Goal: Task Accomplishment & Management: Use online tool/utility

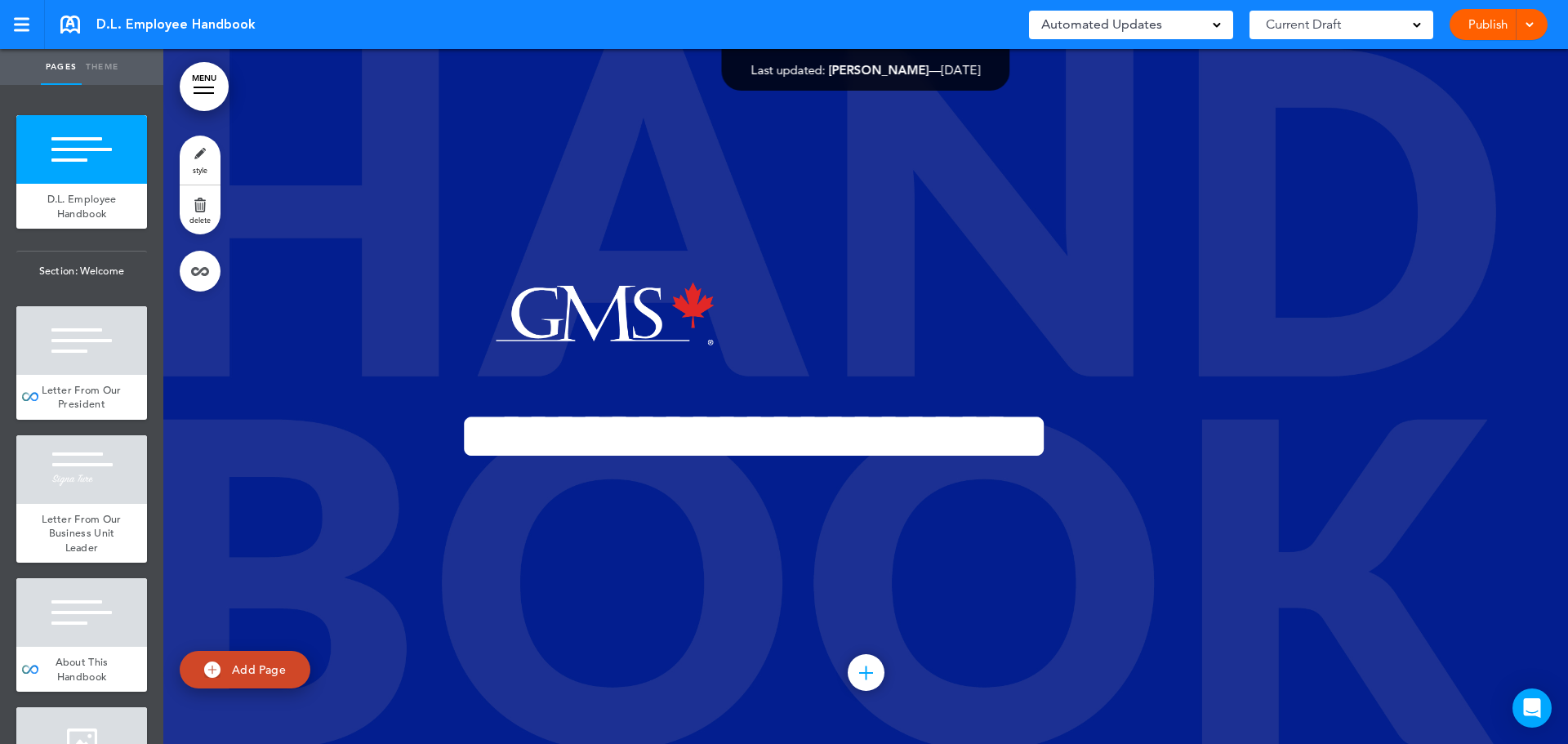
click at [214, 83] on link "MENU" at bounding box center [204, 87] width 49 height 49
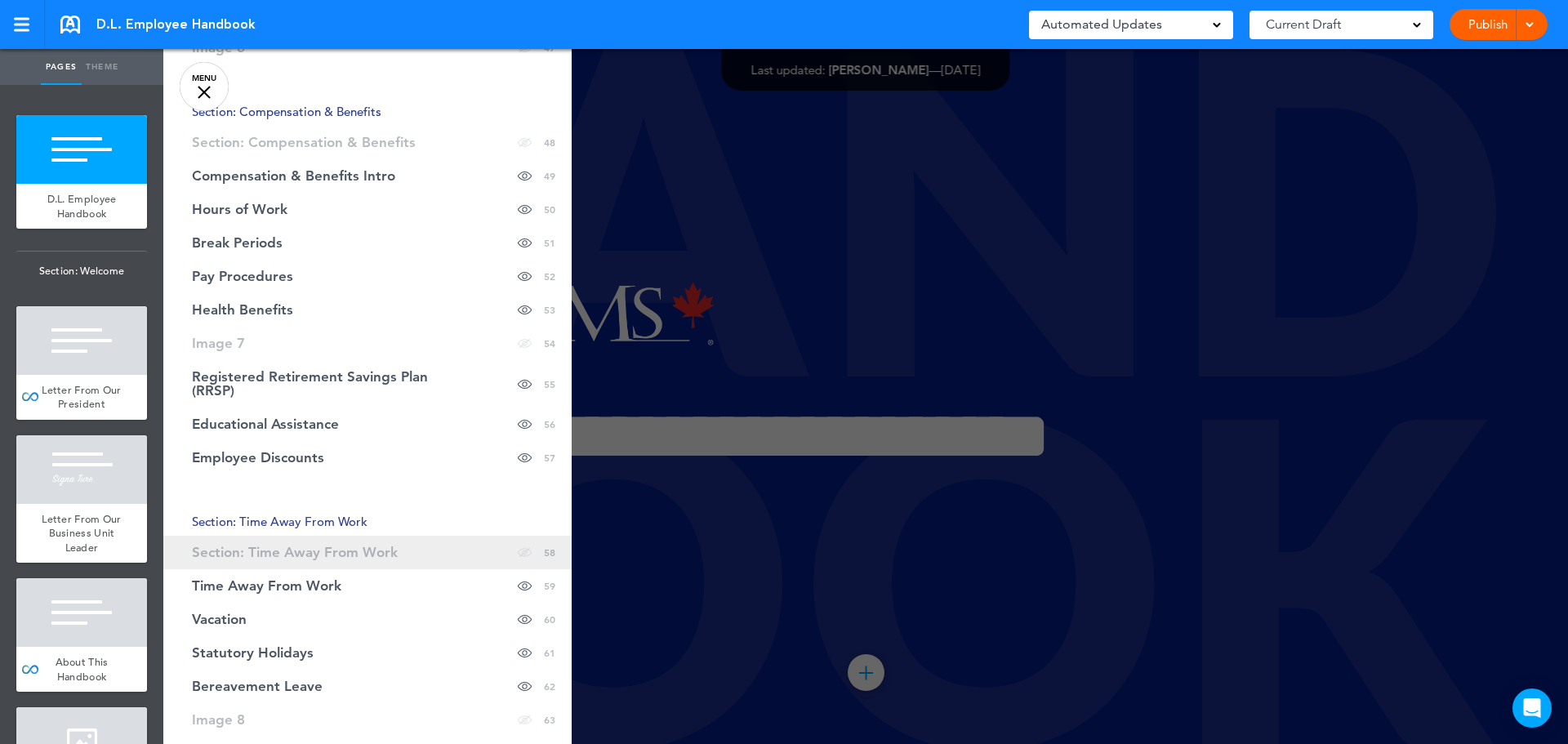
scroll to position [2042, 0]
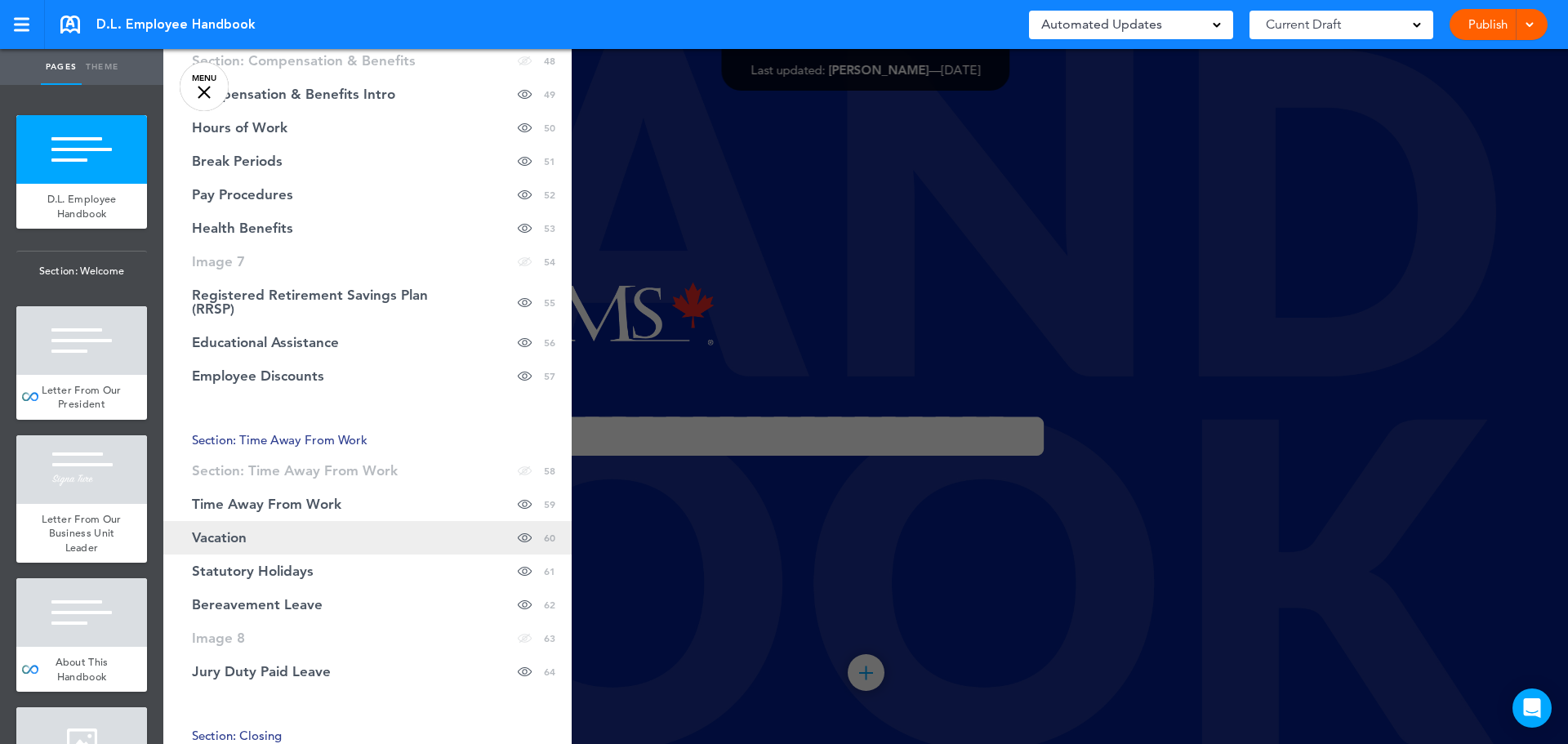
click at [250, 543] on link "Vacation Hide page in table of contents 60" at bounding box center [368, 537] width 408 height 33
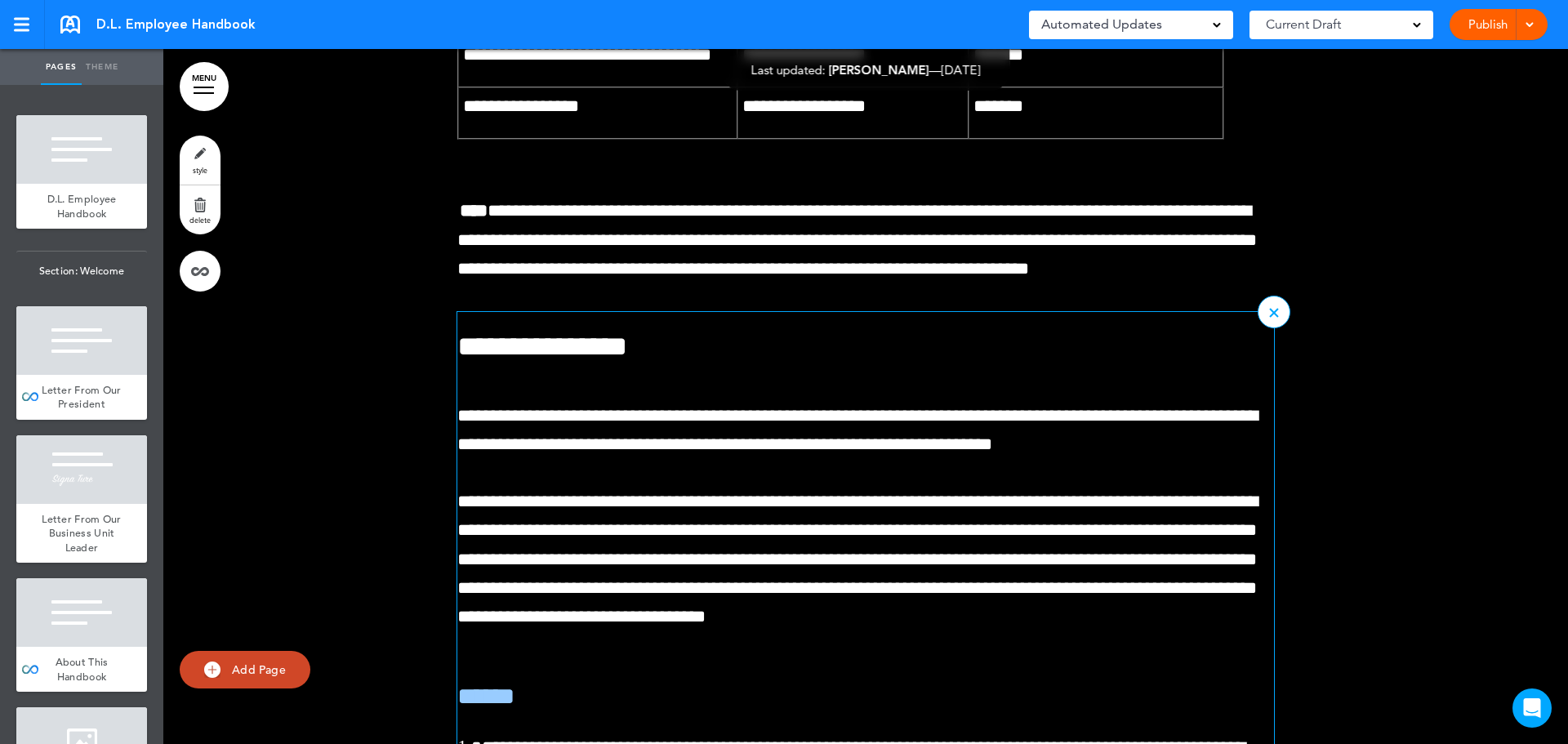
scroll to position [92202, 0]
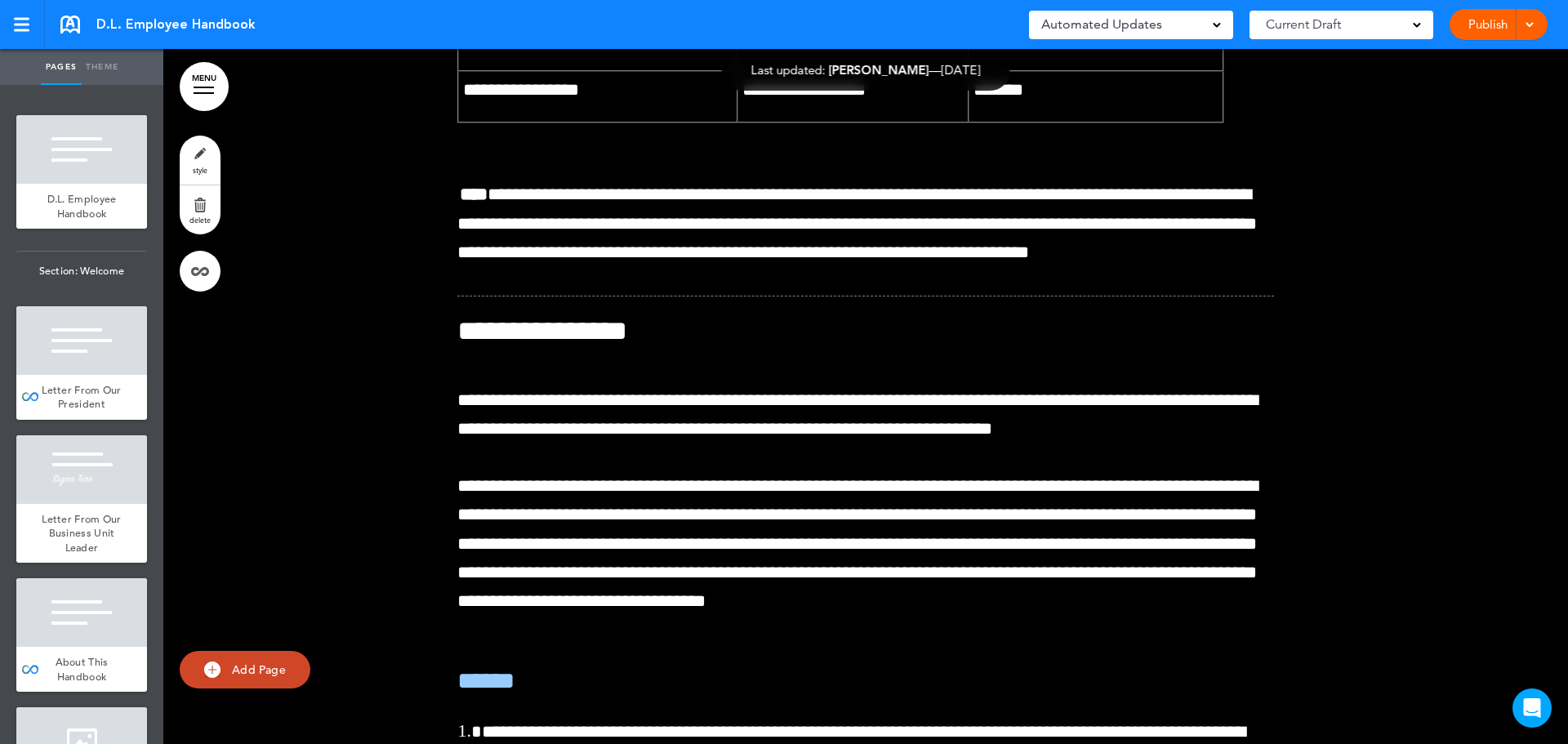
click at [1505, 21] on link "Publish" at bounding box center [1488, 25] width 51 height 31
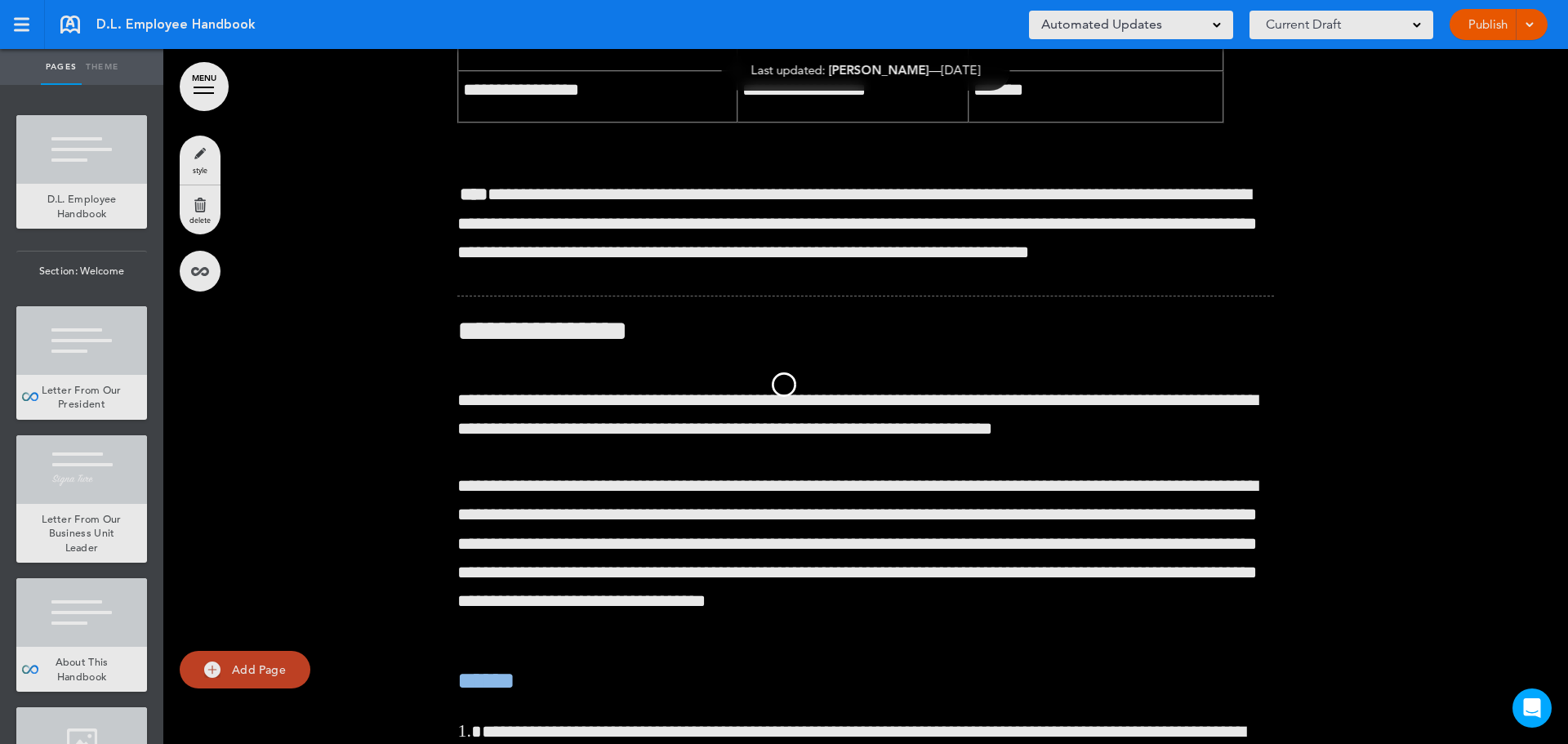
scroll to position [0, 0]
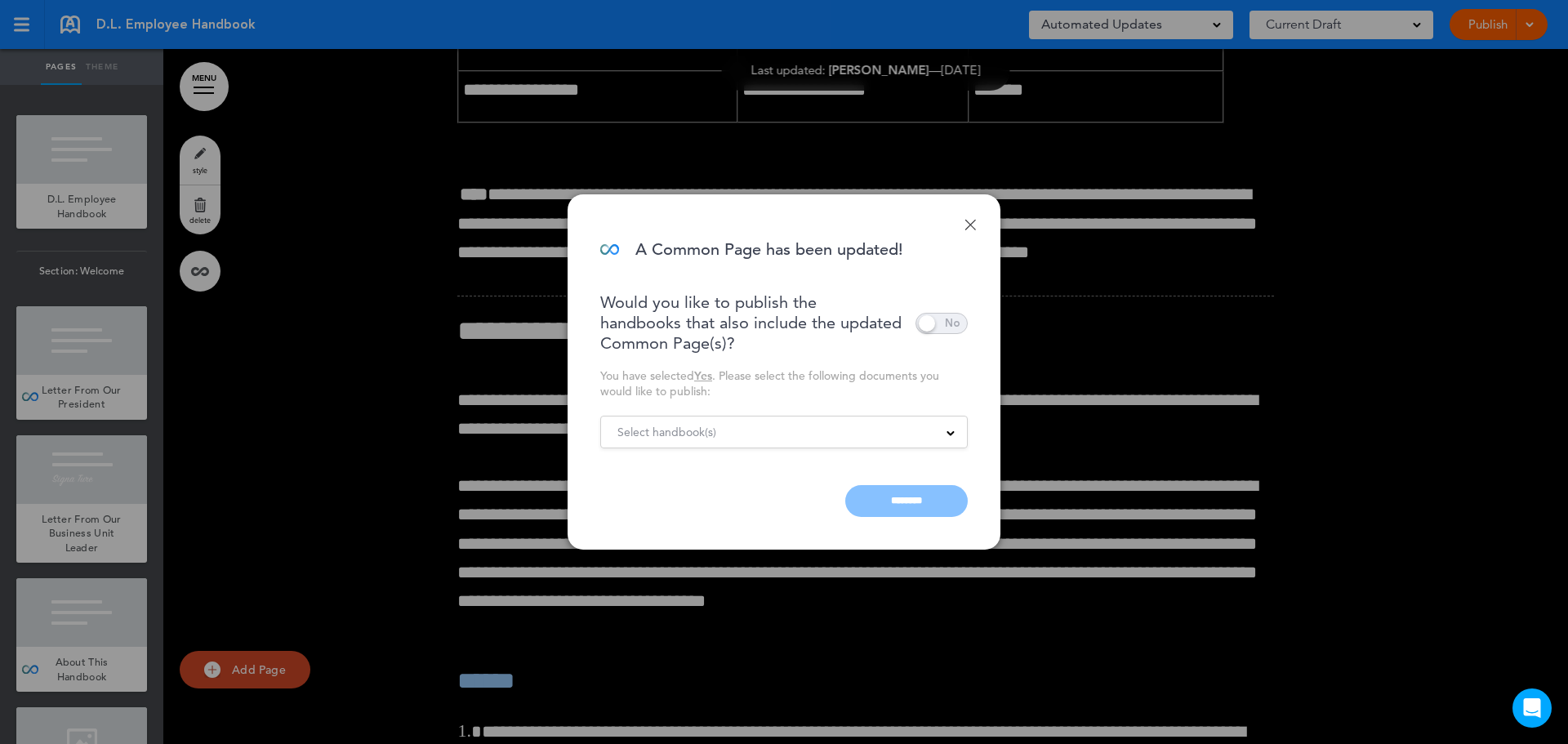
click at [852, 432] on div "Select handbook(s)" at bounding box center [784, 432] width 366 height 18
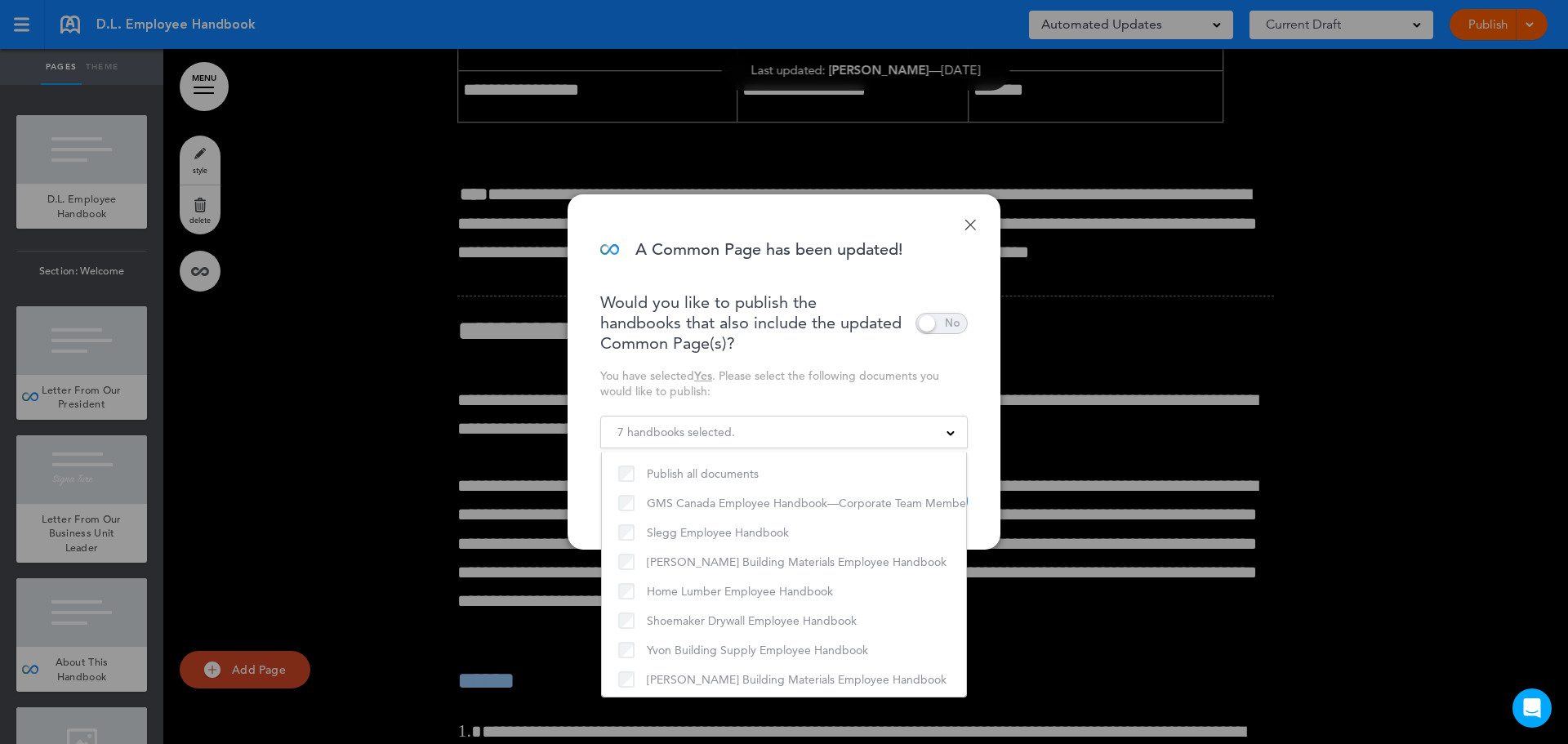
click at [756, 307] on p "Would you like to publish the handbooks that also include the updated Common Pa…" at bounding box center [750, 322] width 302 height 61
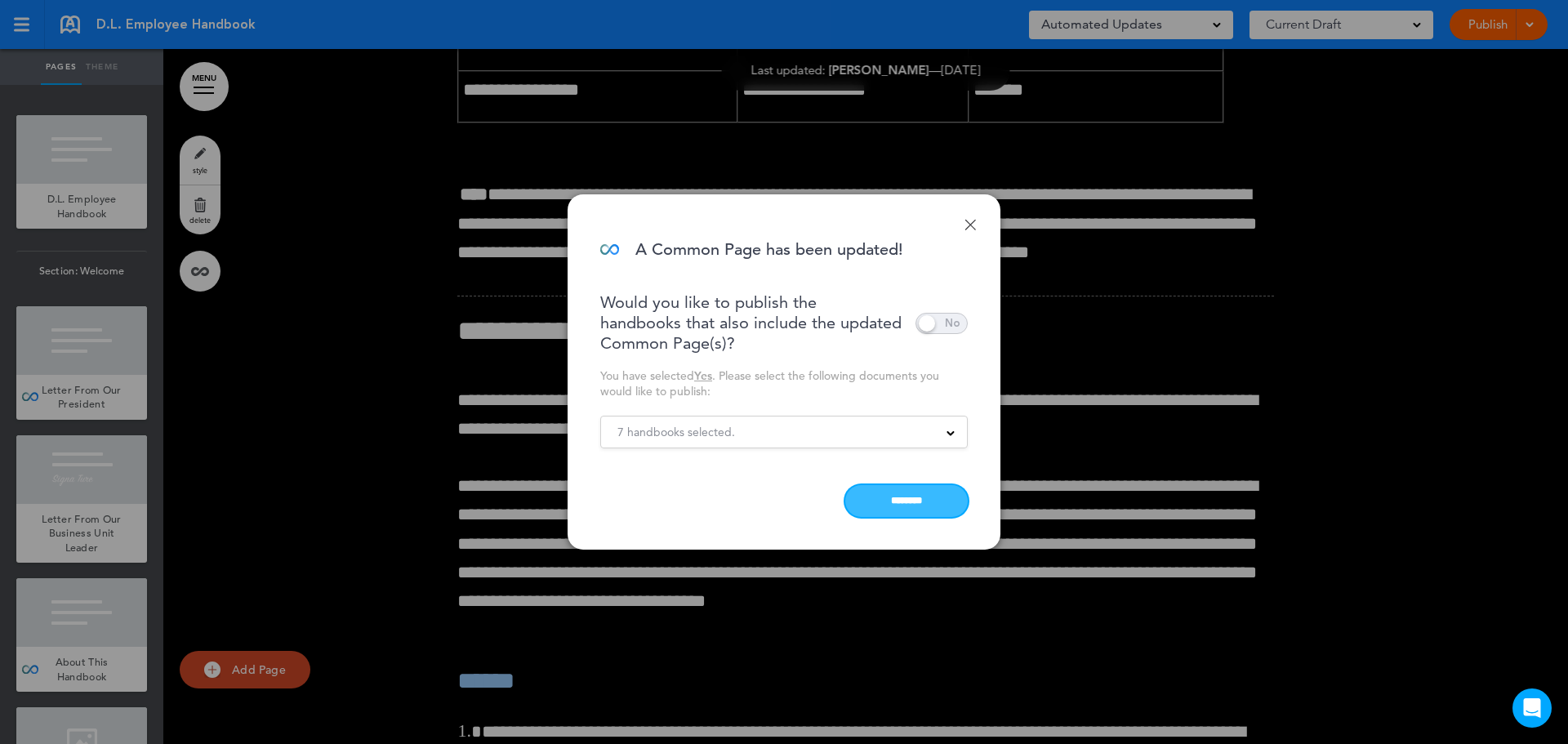
click at [920, 495] on input "********" at bounding box center [906, 501] width 123 height 32
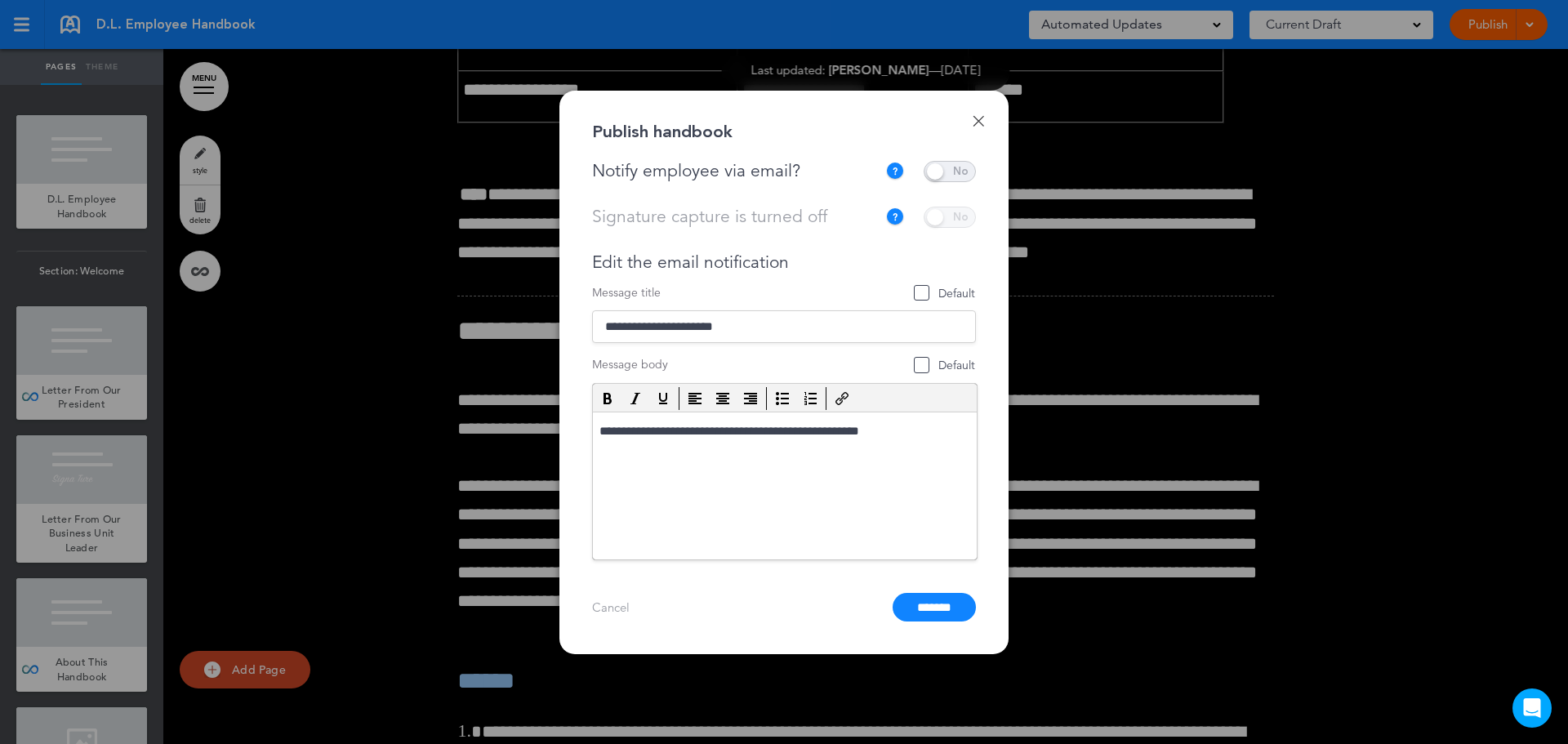
drag, startPoint x: 931, startPoint y: 614, endPoint x: 947, endPoint y: 117, distance: 497.3
click at [947, 117] on div "**********" at bounding box center [784, 372] width 449 height 563
click at [965, 173] on span at bounding box center [949, 171] width 52 height 21
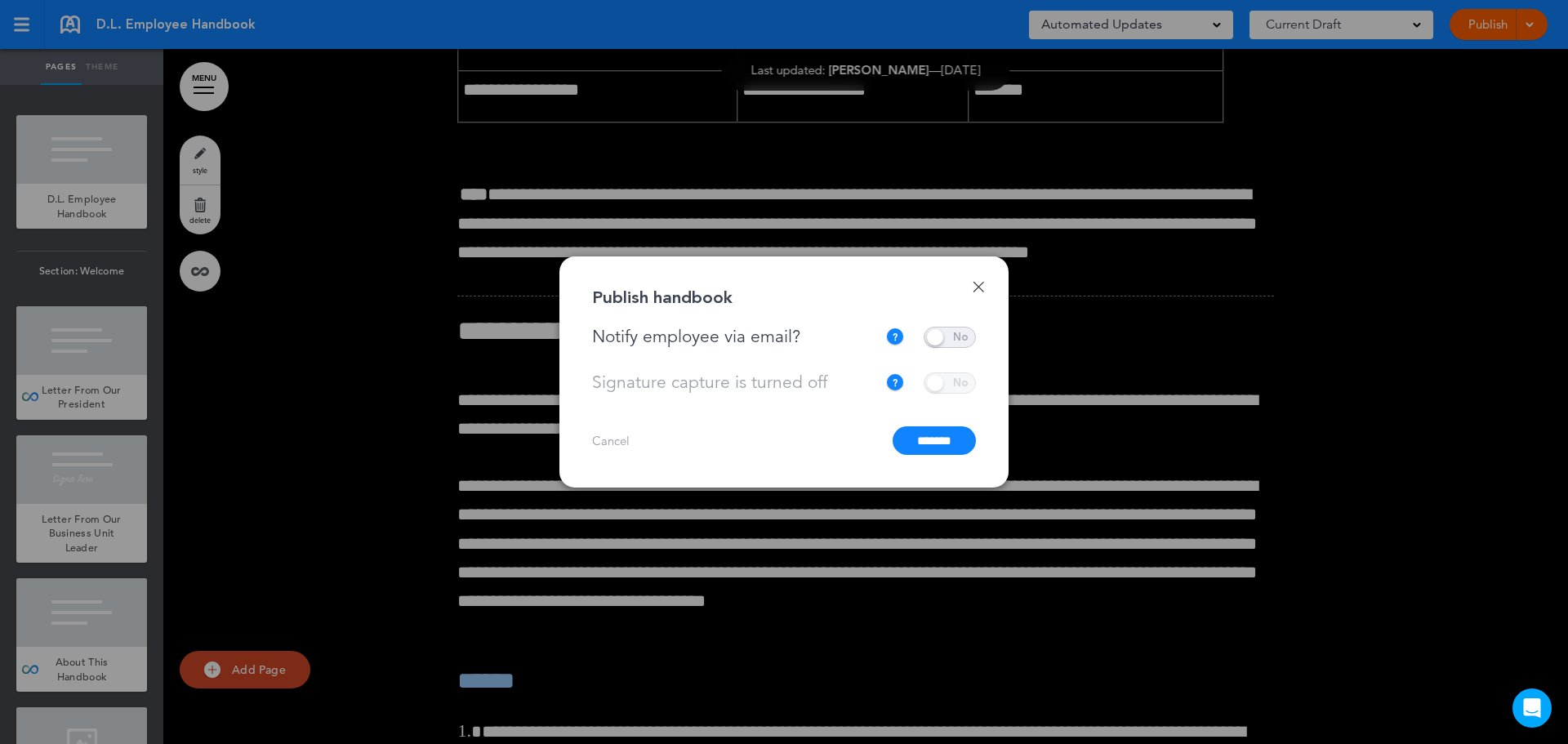
click at [937, 438] on input "*******" at bounding box center [934, 441] width 83 height 28
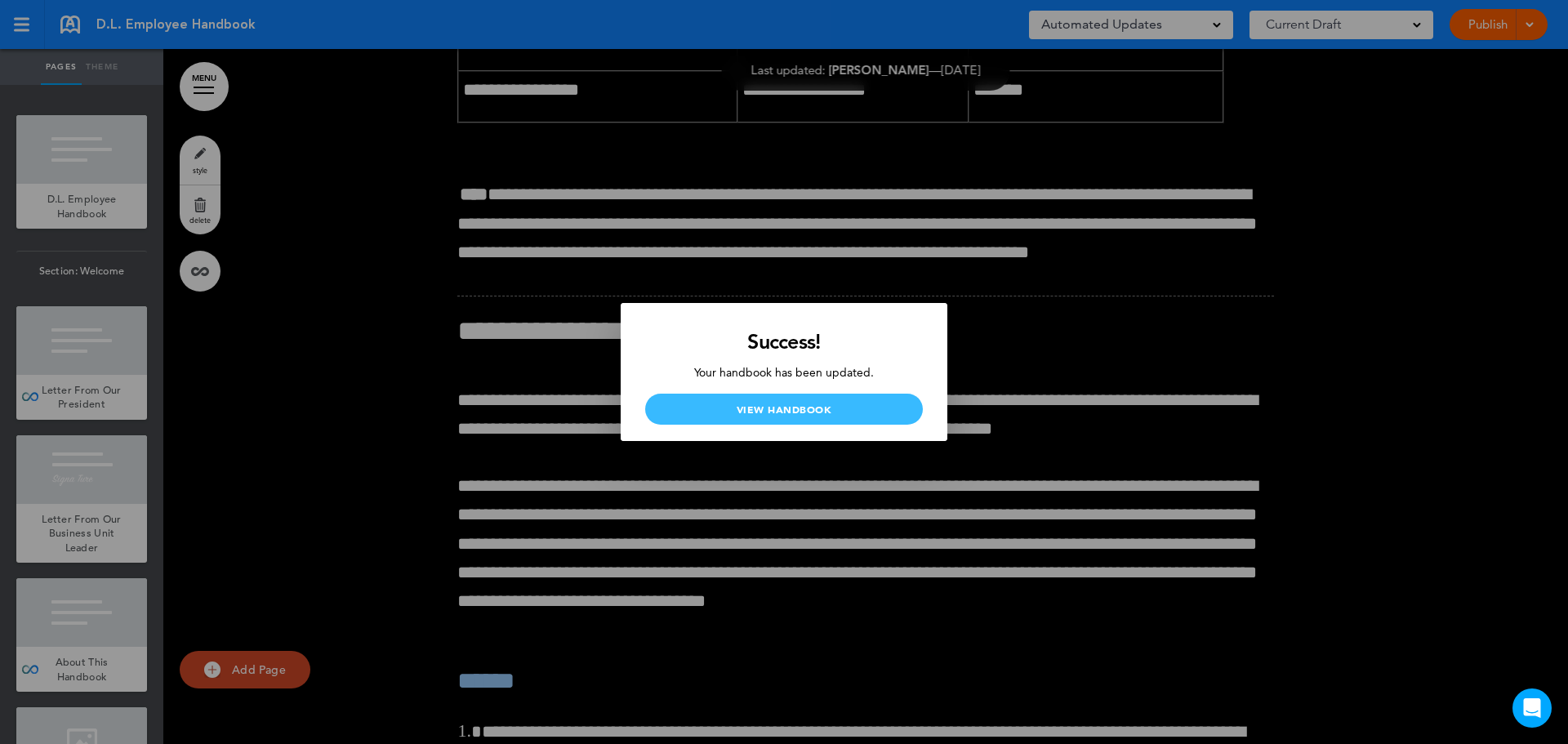
click at [855, 400] on link "View Handbook" at bounding box center [784, 408] width 278 height 31
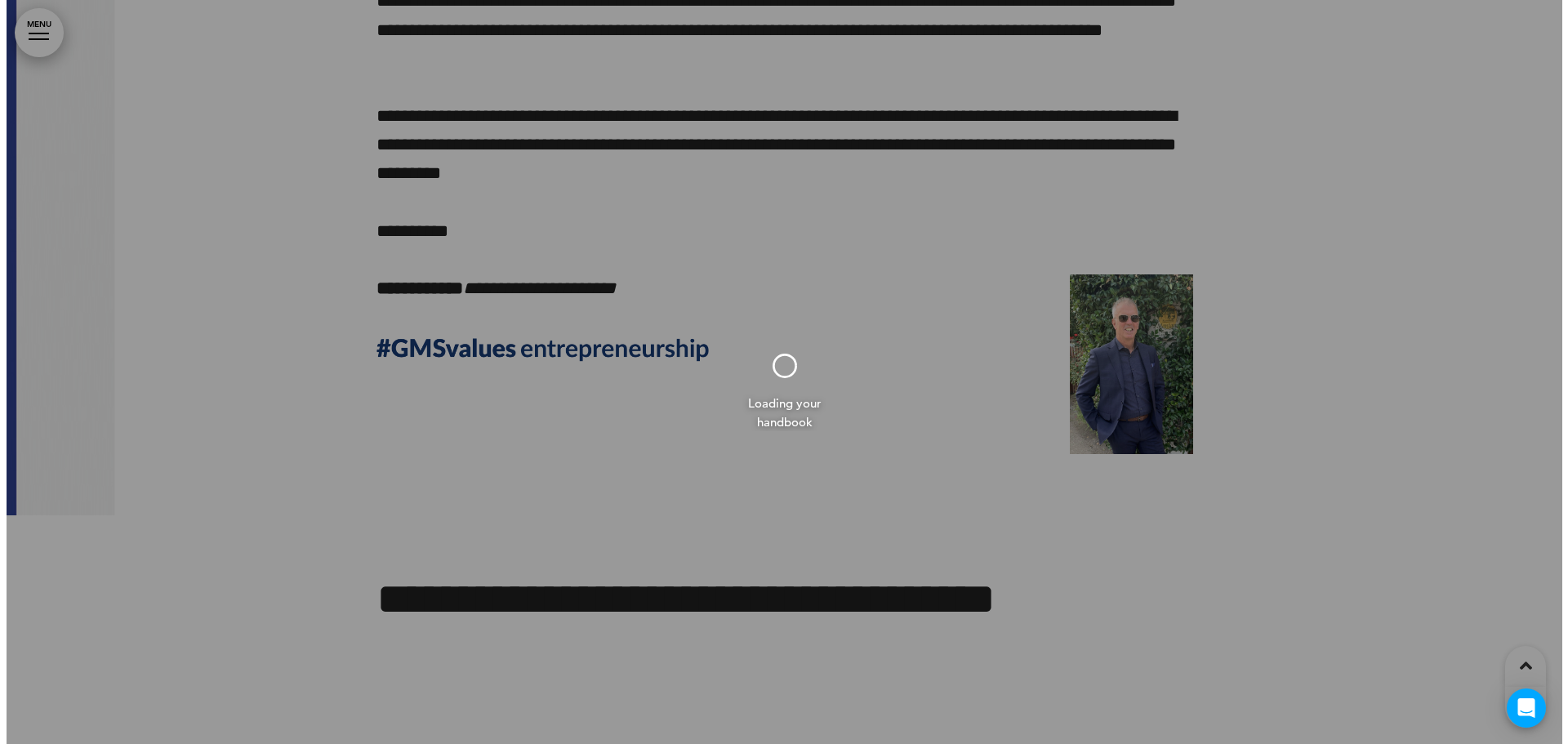
scroll to position [1225, 0]
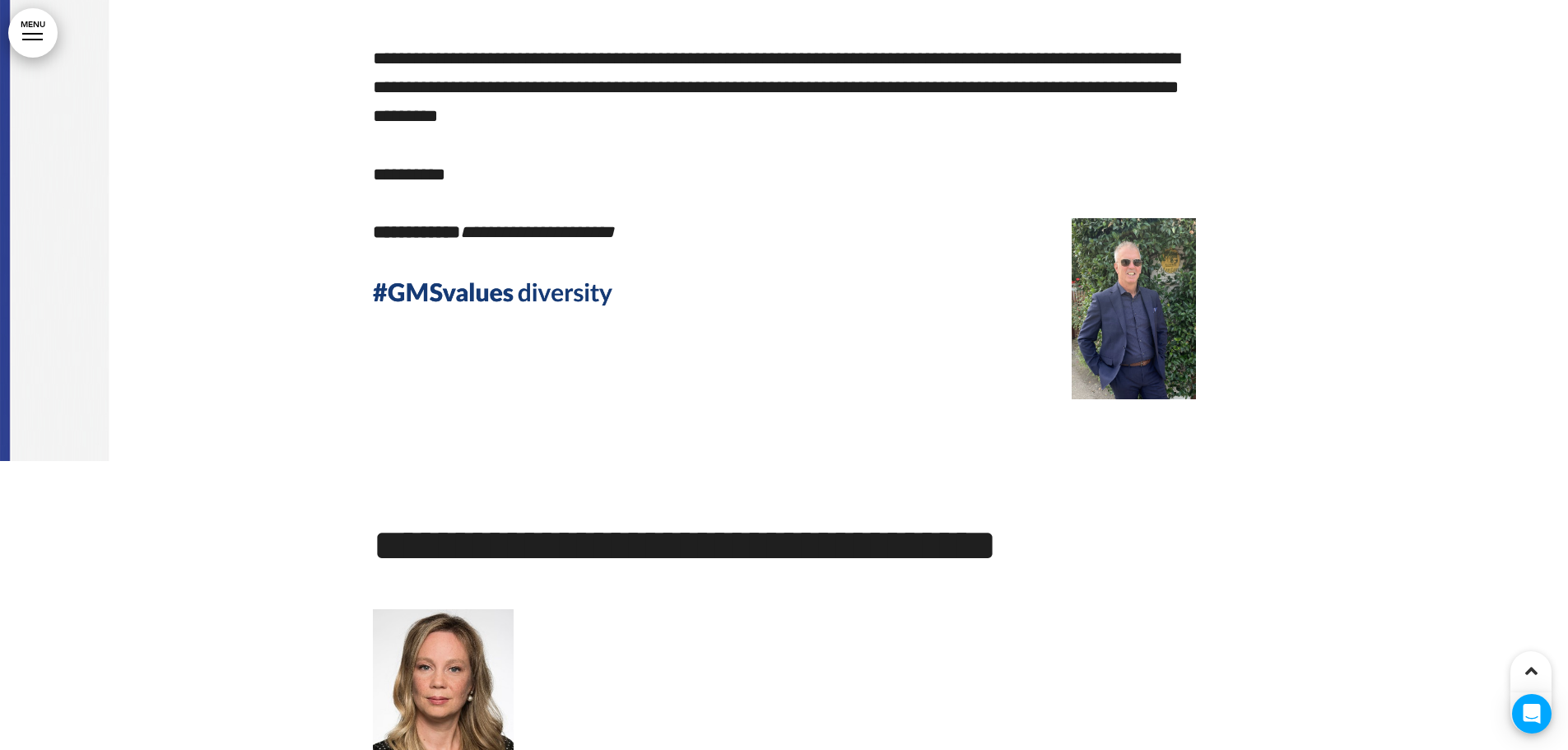
click at [23, 22] on link "MENU" at bounding box center [33, 33] width 50 height 50
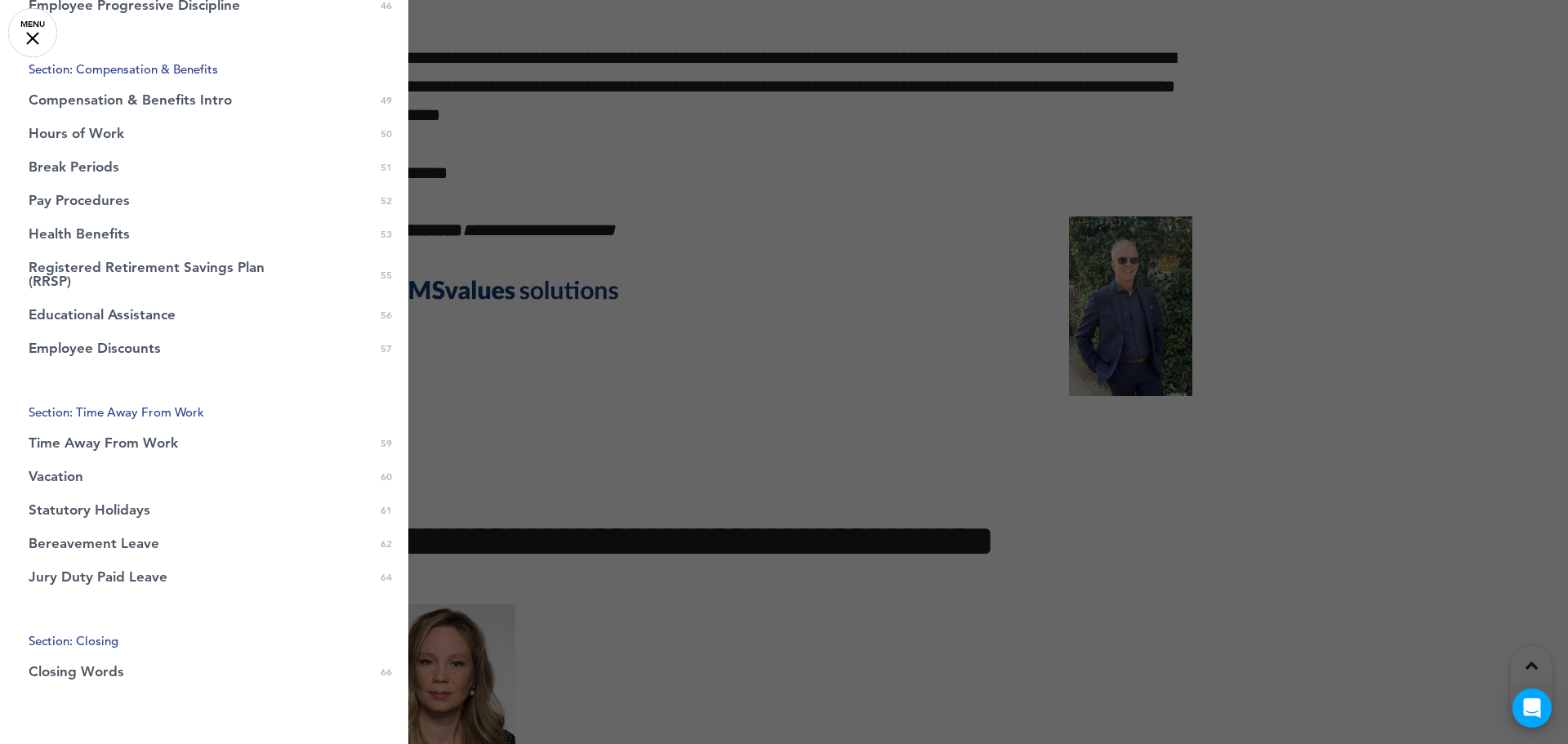
scroll to position [1727, 0]
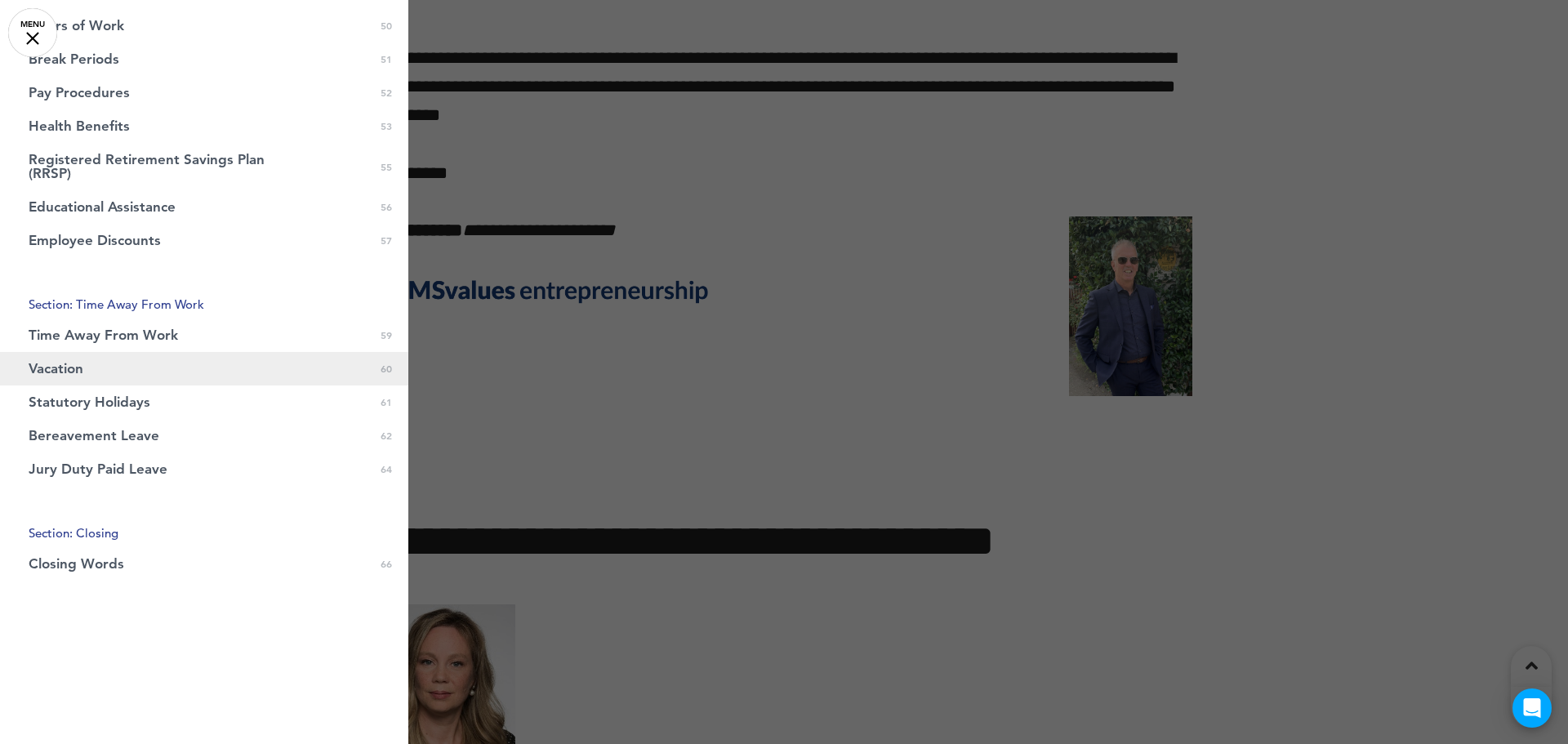
click at [111, 369] on link "Vacation 0 60" at bounding box center [204, 368] width 408 height 33
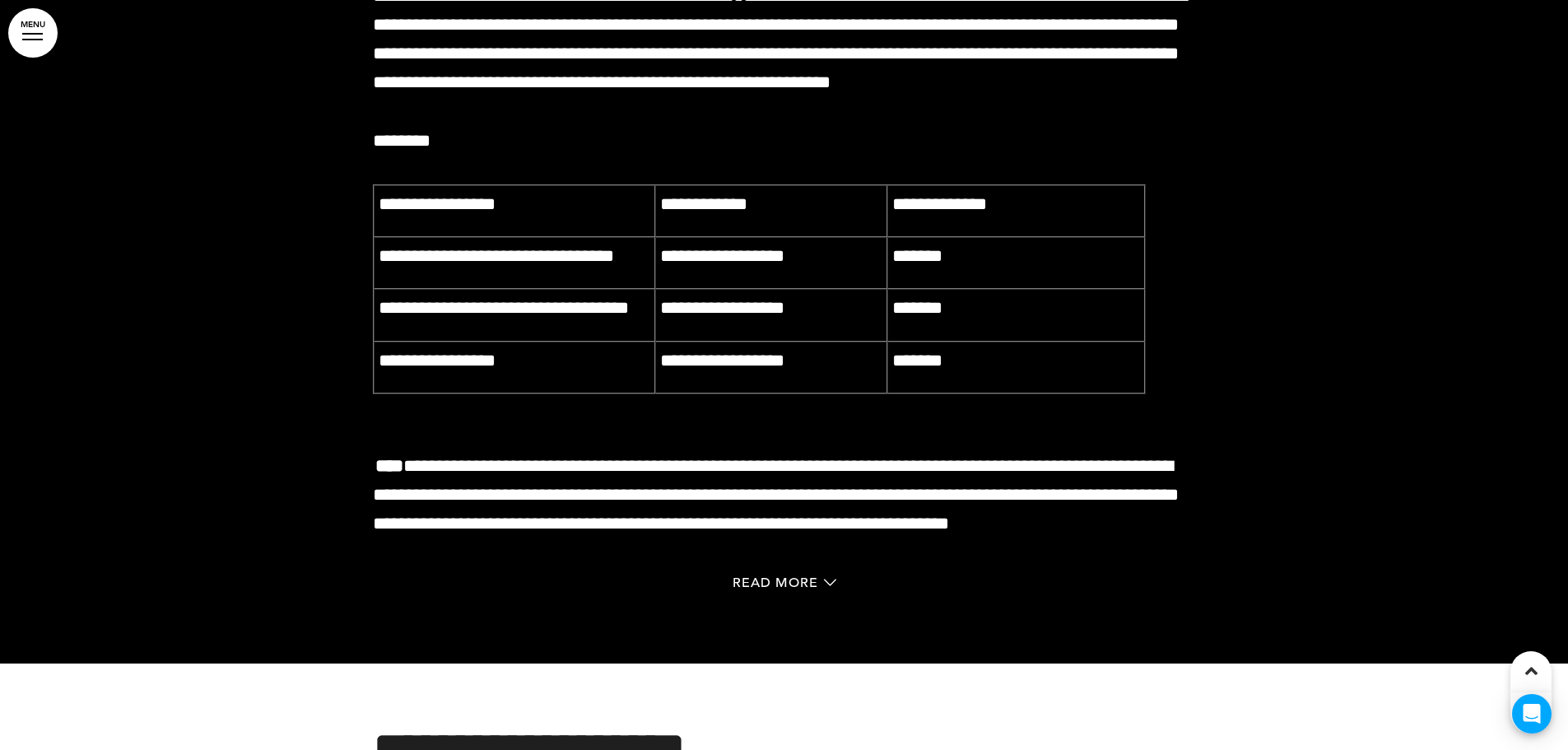
scroll to position [57193, 0]
